Goal: Find specific page/section: Find specific page/section

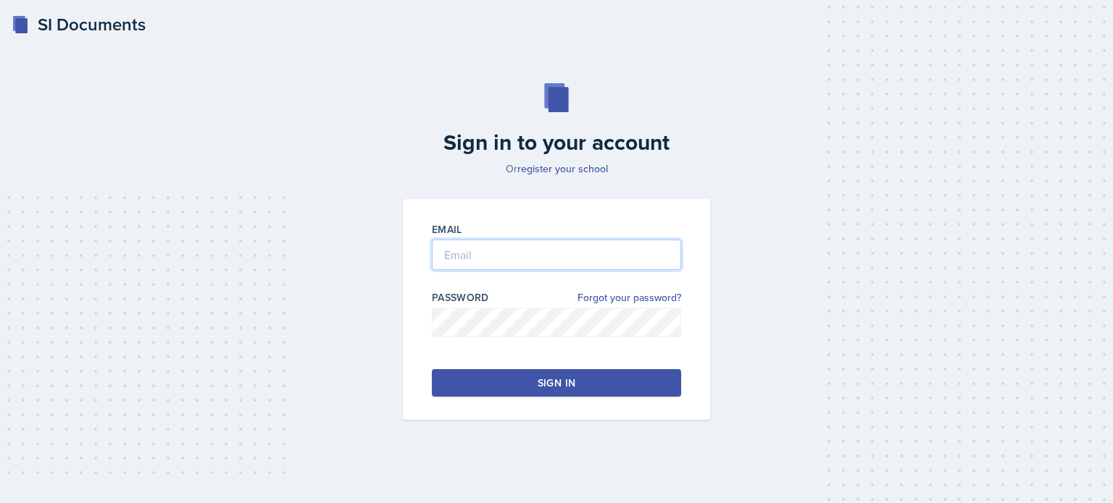
click at [471, 263] on input "email" at bounding box center [556, 255] width 249 height 30
type input "[EMAIL_ADDRESS][DOMAIN_NAME]"
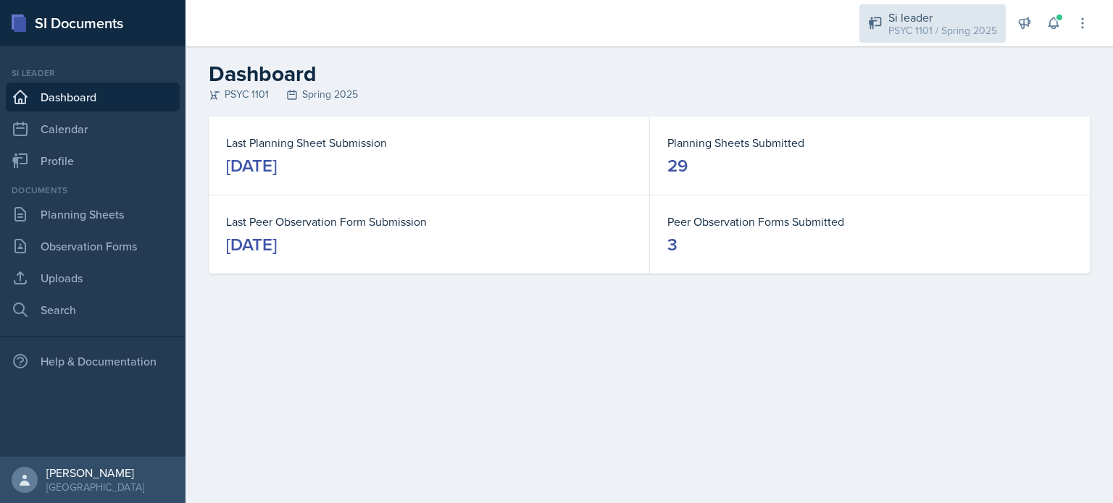
click at [917, 21] on div "Si leader" at bounding box center [942, 17] width 109 height 17
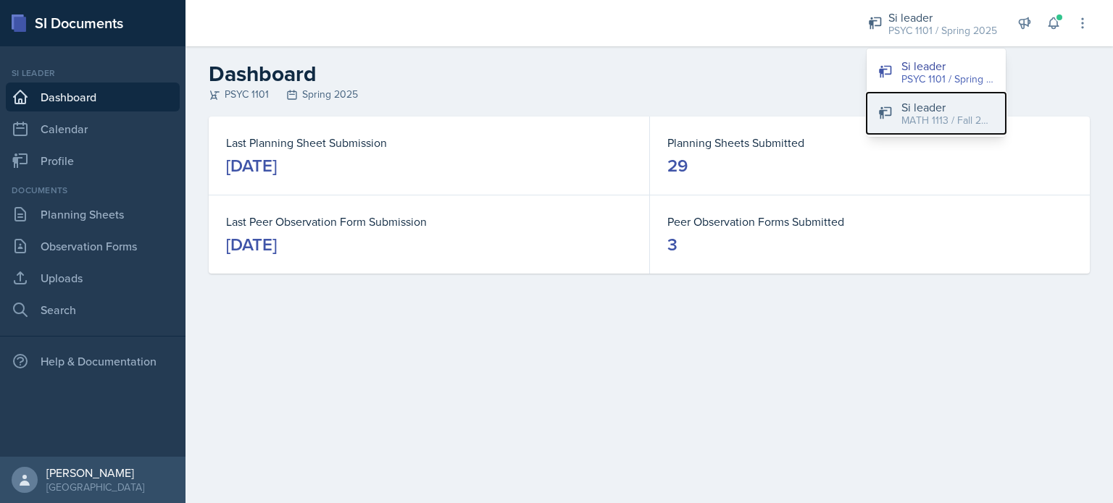
click at [921, 109] on div "Si leader" at bounding box center [947, 107] width 93 height 17
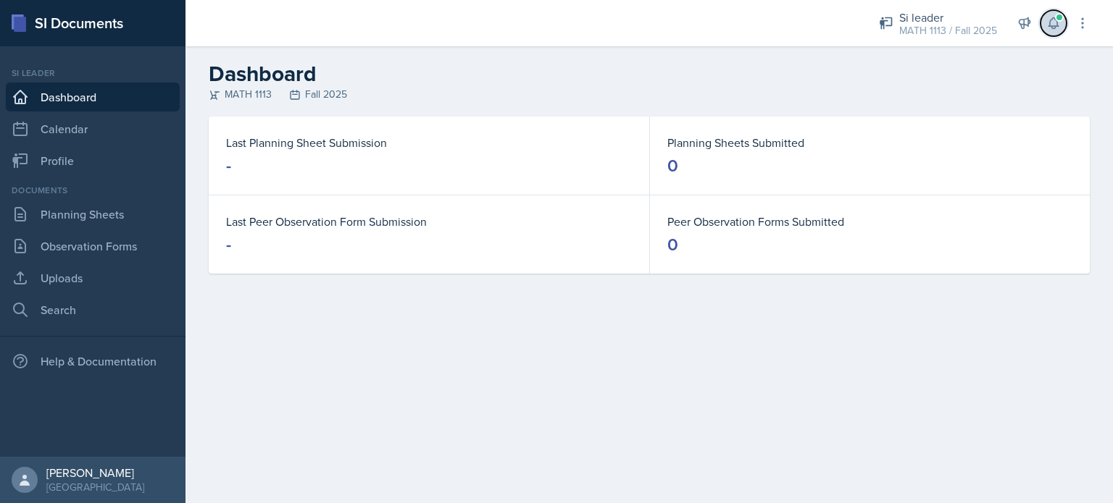
click at [1050, 25] on icon at bounding box center [1052, 23] width 9 height 11
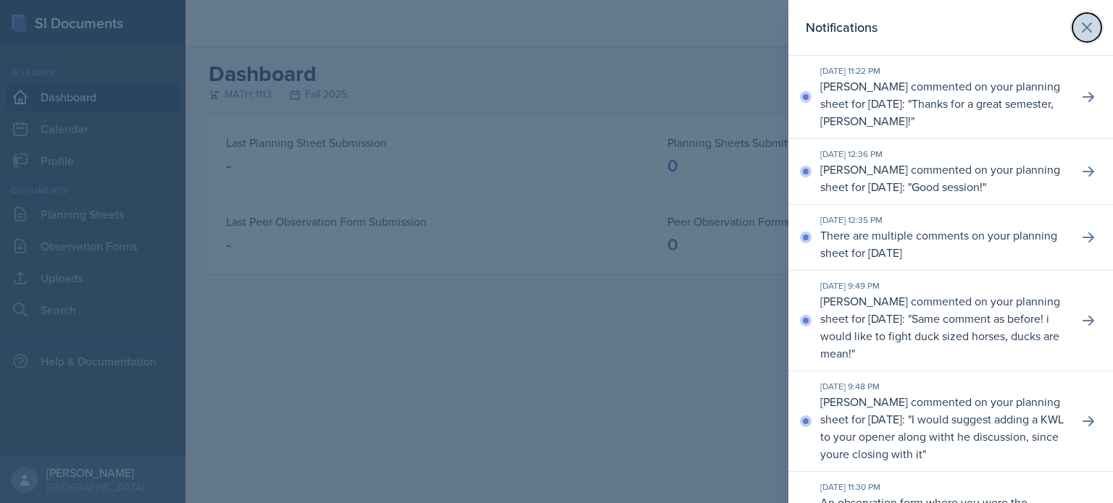
click at [1078, 24] on icon at bounding box center [1086, 27] width 17 height 17
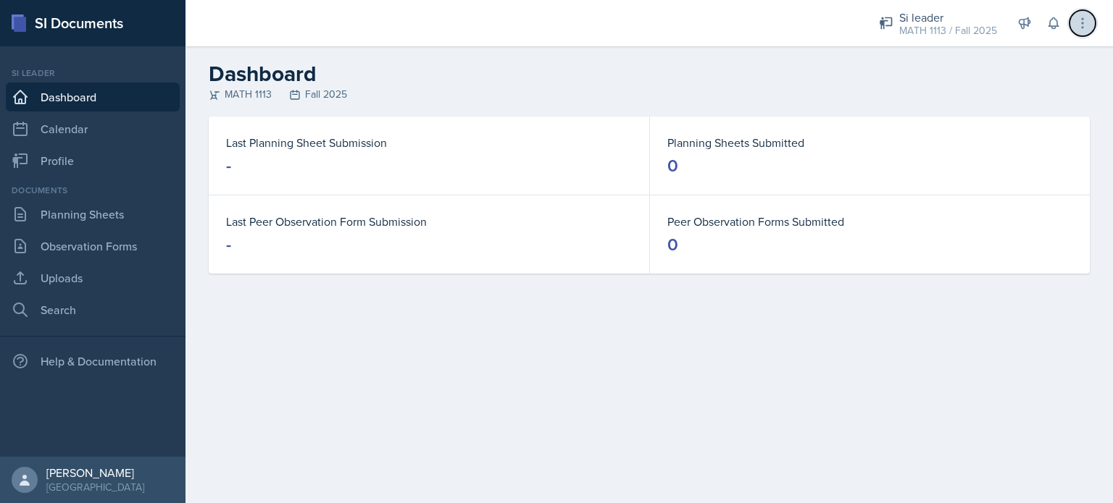
click at [1090, 24] on button at bounding box center [1082, 23] width 26 height 26
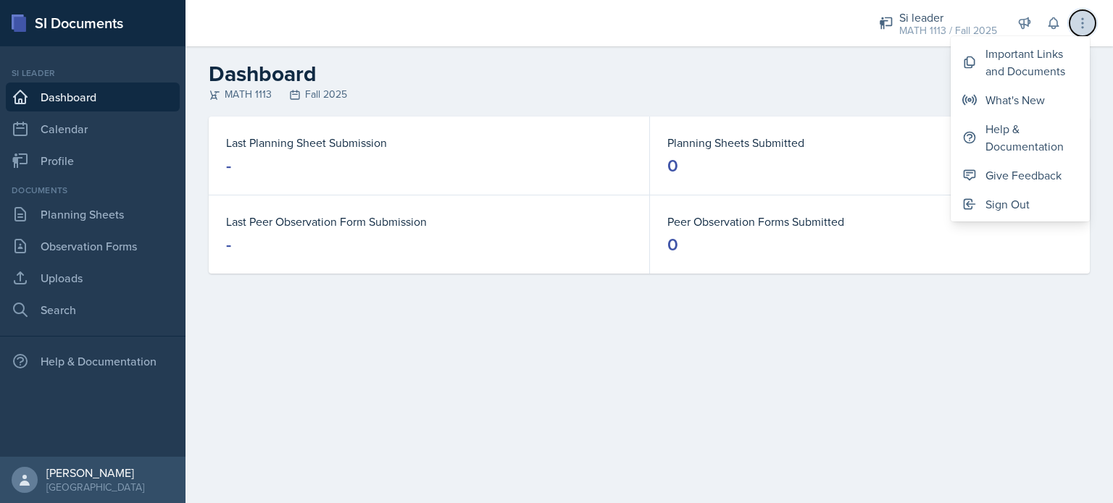
click at [1087, 23] on icon at bounding box center [1082, 23] width 14 height 14
